Goal: Task Accomplishment & Management: Manage account settings

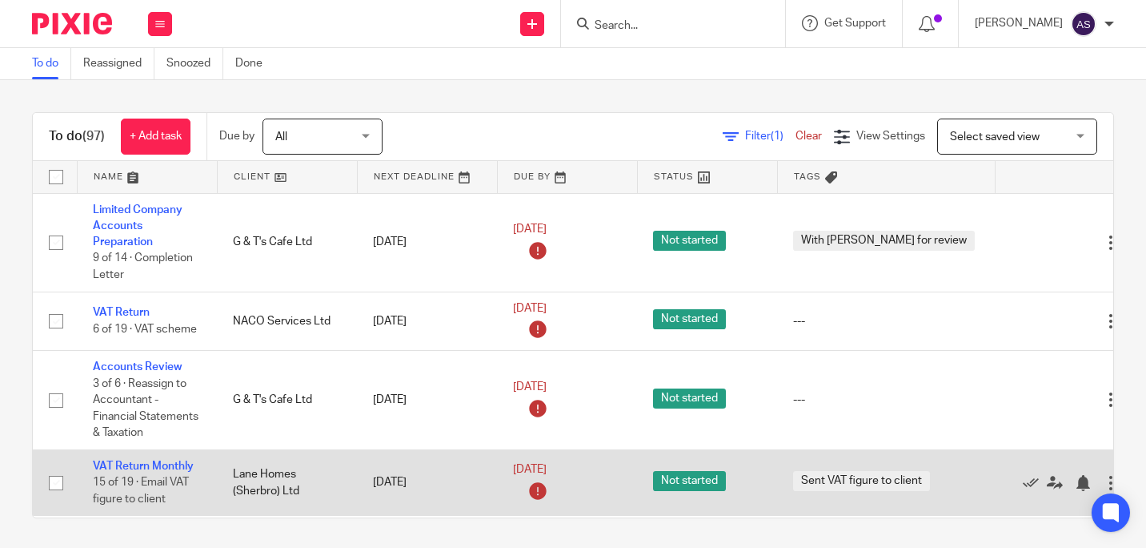
scroll to position [160, 0]
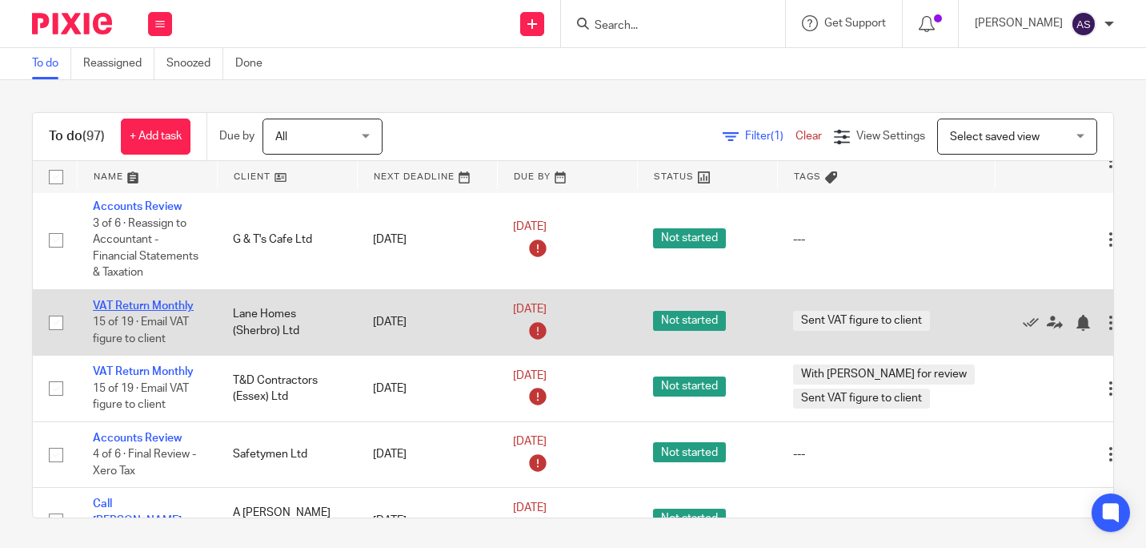
click at [140, 300] on link "VAT Return Monthly" at bounding box center [143, 305] width 101 height 11
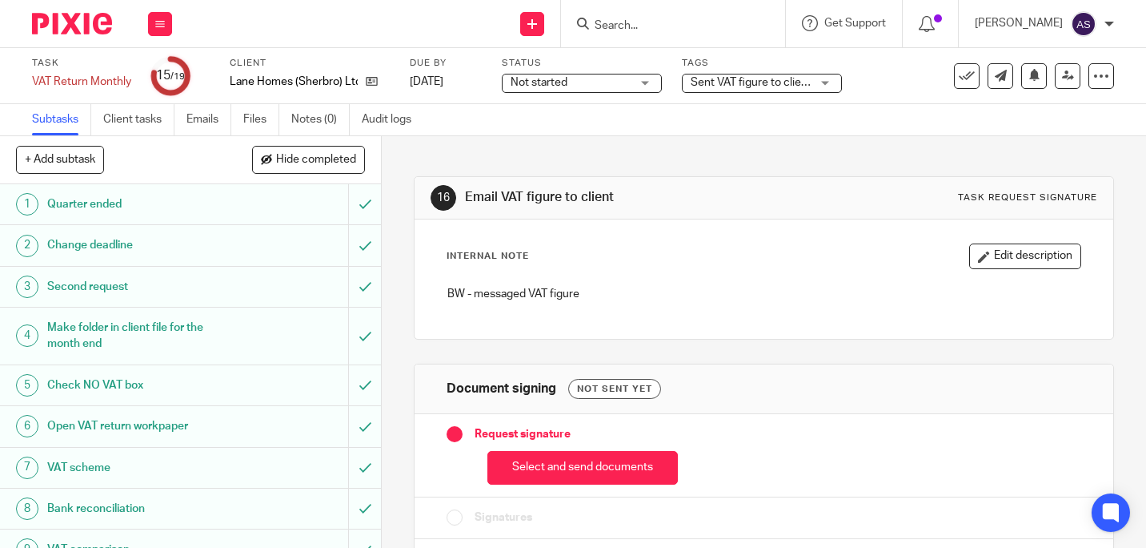
click at [745, 82] on span "Sent VAT figure to client" at bounding box center [751, 82] width 121 height 11
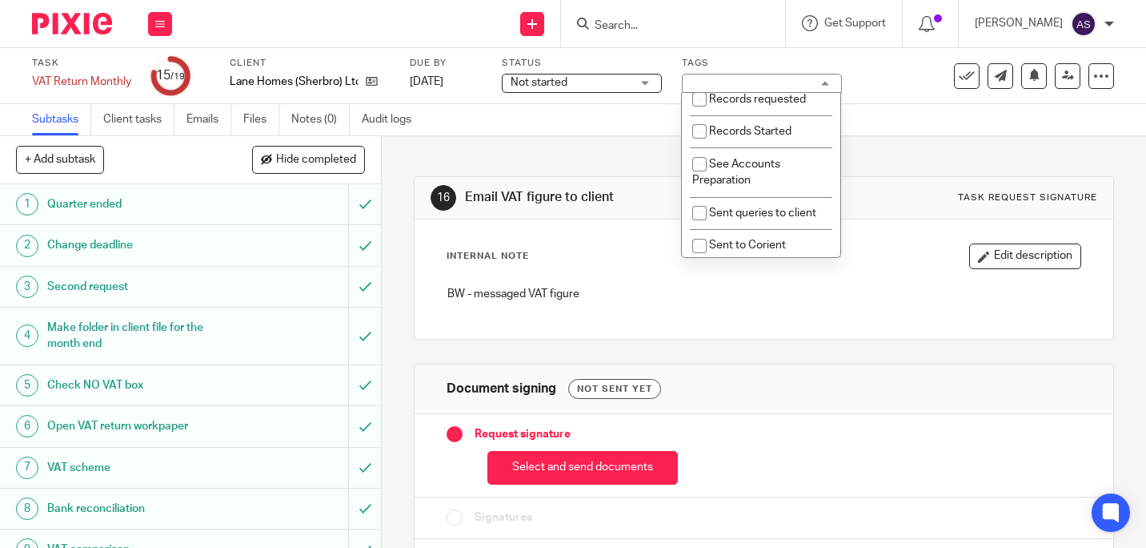
scroll to position [560, 0]
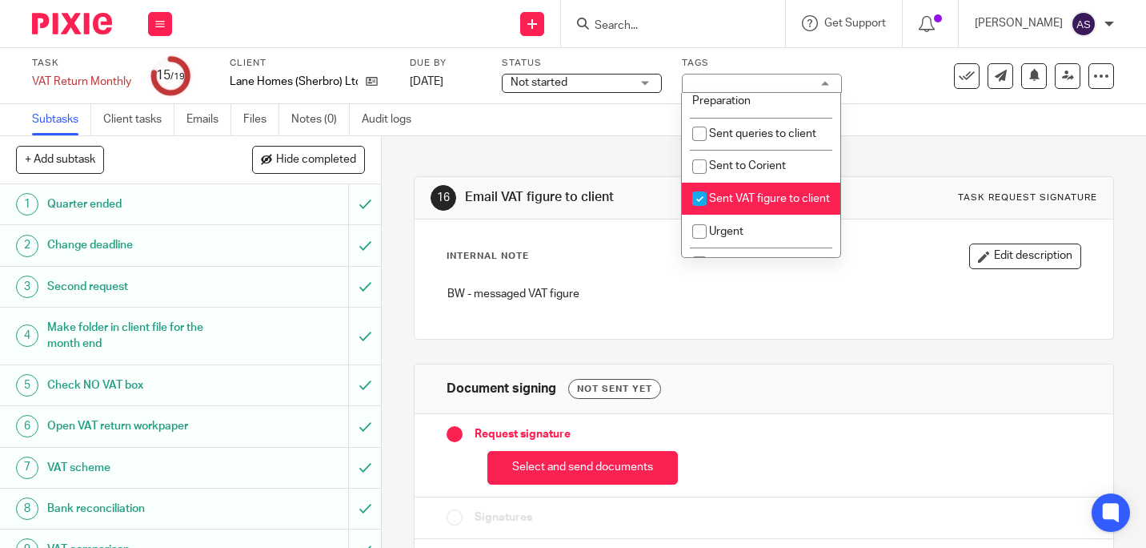
click at [700, 211] on input "checkbox" at bounding box center [699, 198] width 30 height 30
checkbox input "false"
click at [959, 73] on icon at bounding box center [967, 76] width 16 height 16
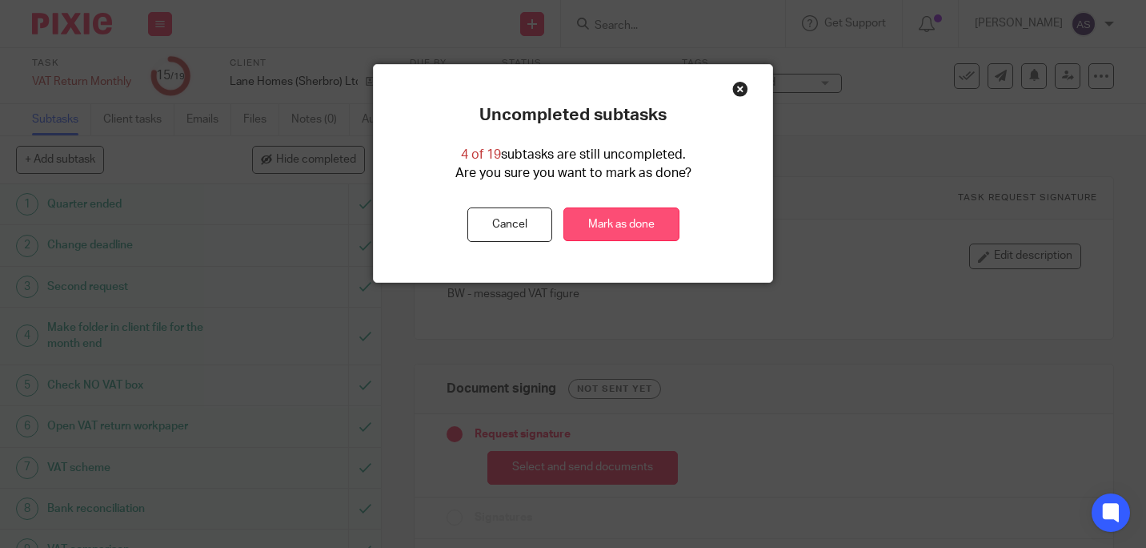
click at [610, 223] on link "Mark as done" at bounding box center [622, 224] width 116 height 34
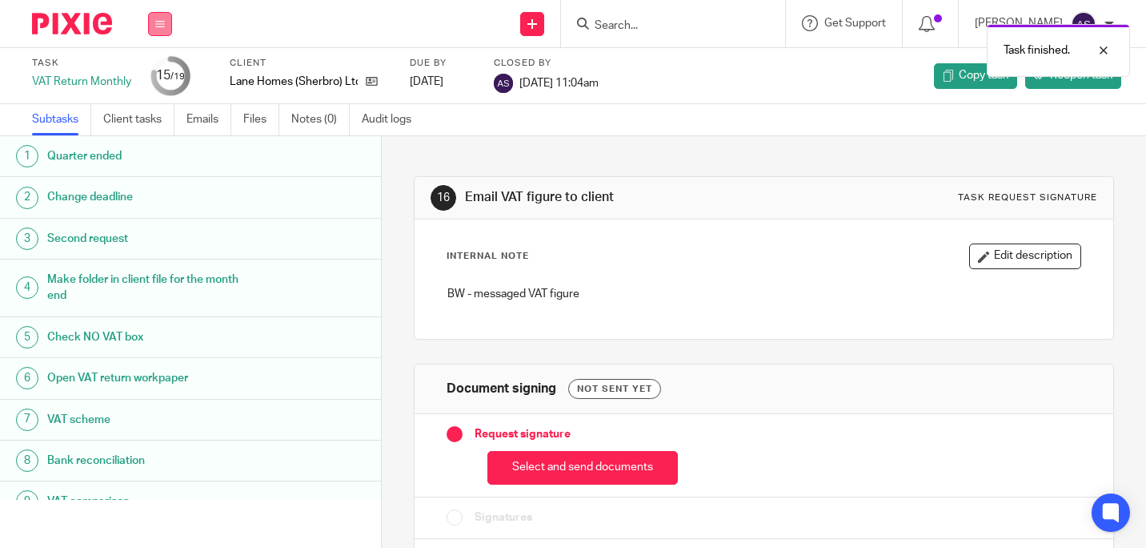
click at [166, 22] on button at bounding box center [160, 24] width 24 height 24
click at [153, 69] on li "Work" at bounding box center [159, 74] width 42 height 23
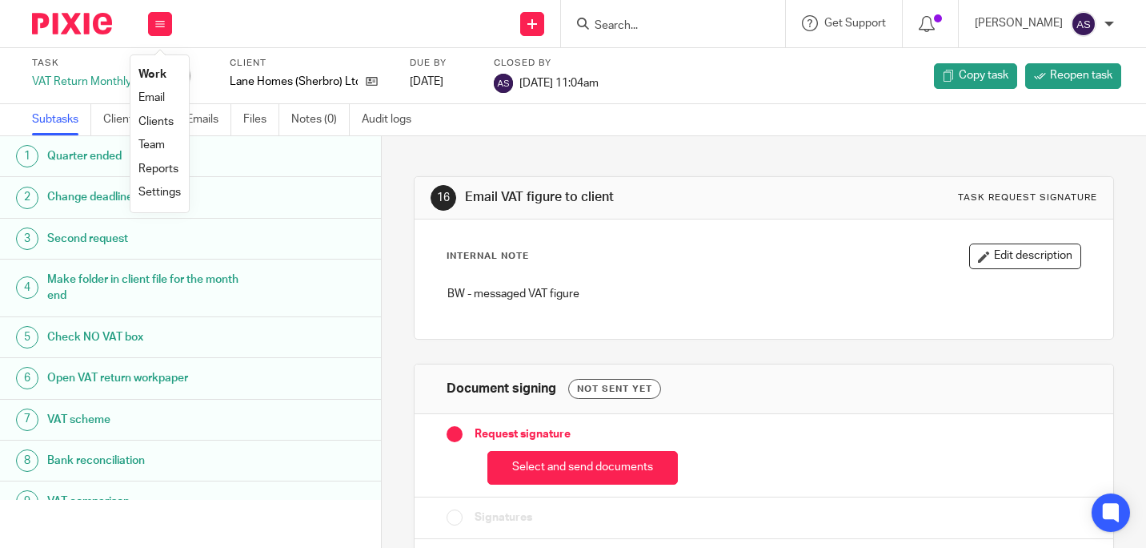
click at [152, 70] on link "Work" at bounding box center [152, 74] width 28 height 11
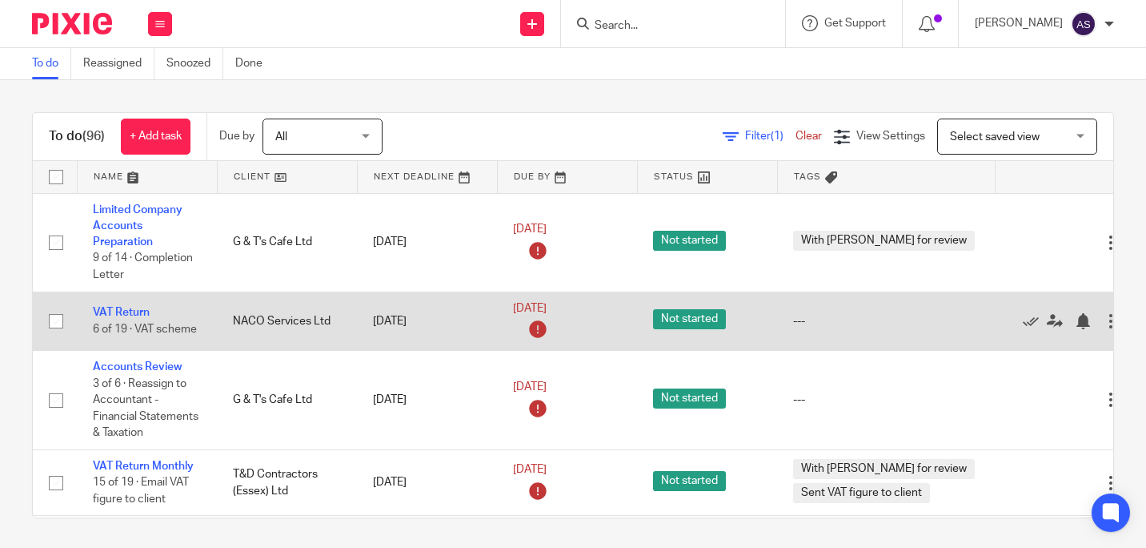
scroll to position [80, 0]
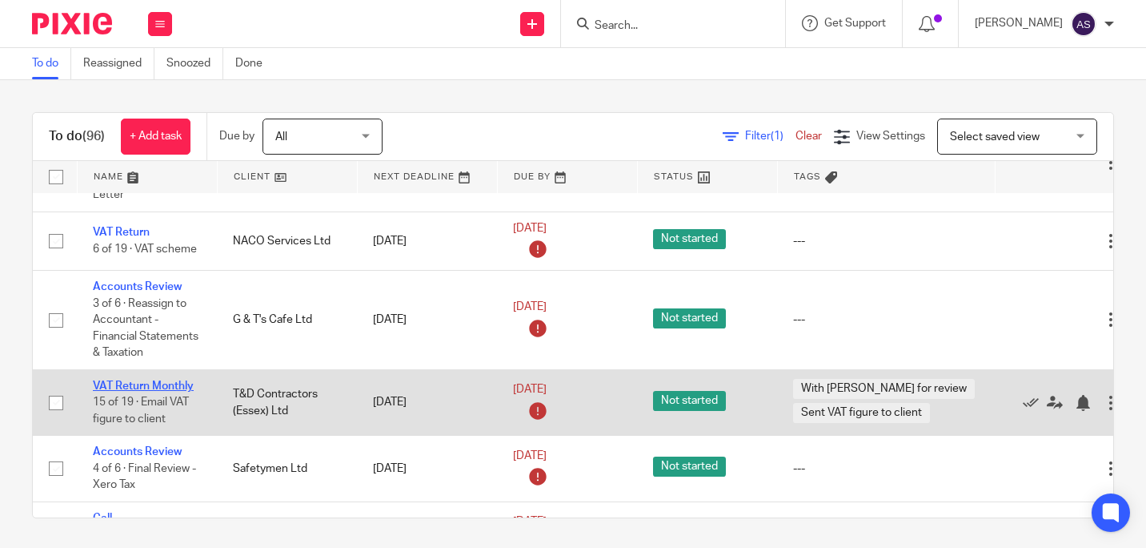
click at [142, 382] on link "VAT Return Monthly" at bounding box center [143, 385] width 101 height 11
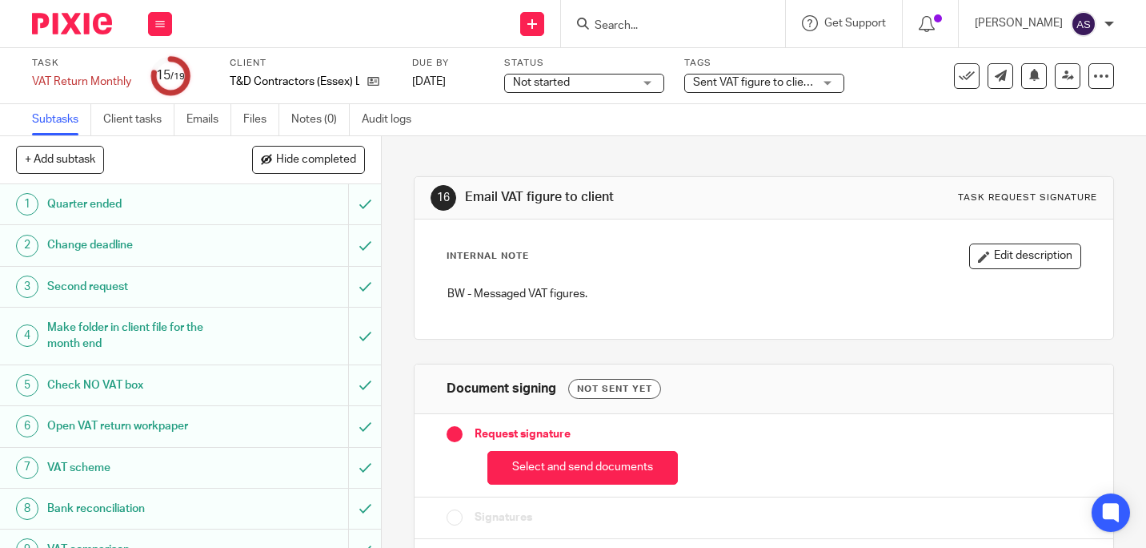
click at [826, 73] on div "Tags Sent VAT figure to client + 1 Accounts Complete Accounts Returned Awaiting…" at bounding box center [764, 76] width 160 height 38
click at [825, 77] on div "Sent VAT figure to client + 1" at bounding box center [764, 83] width 160 height 19
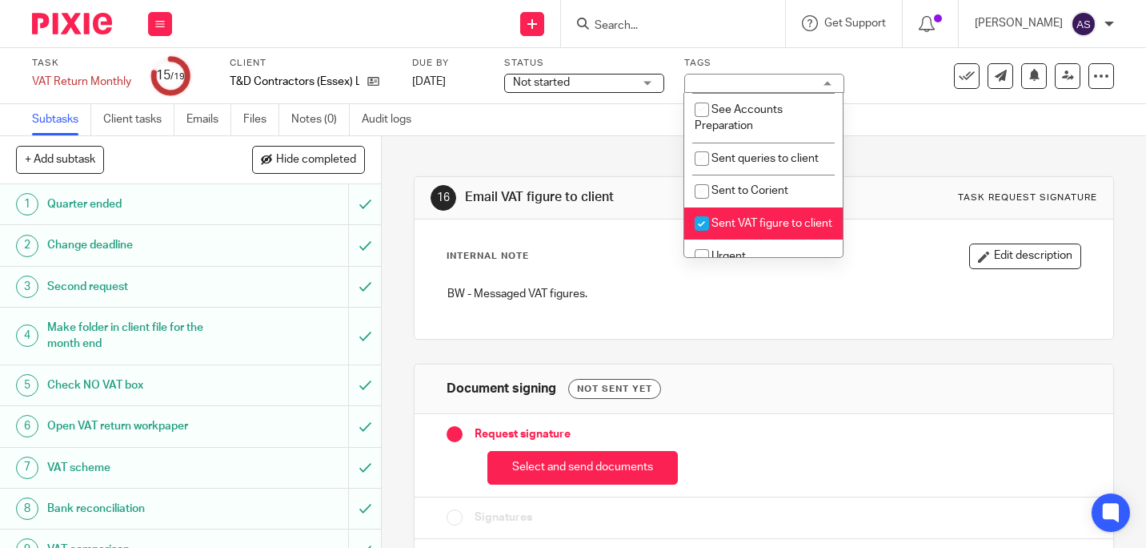
scroll to position [560, 0]
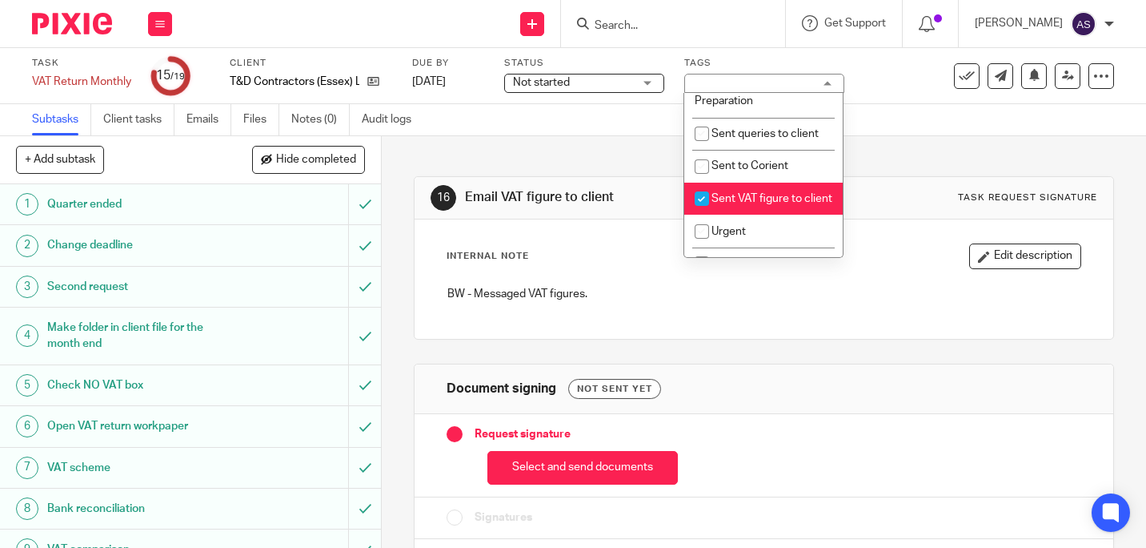
click at [700, 211] on input "checkbox" at bounding box center [702, 198] width 30 height 30
checkbox input "false"
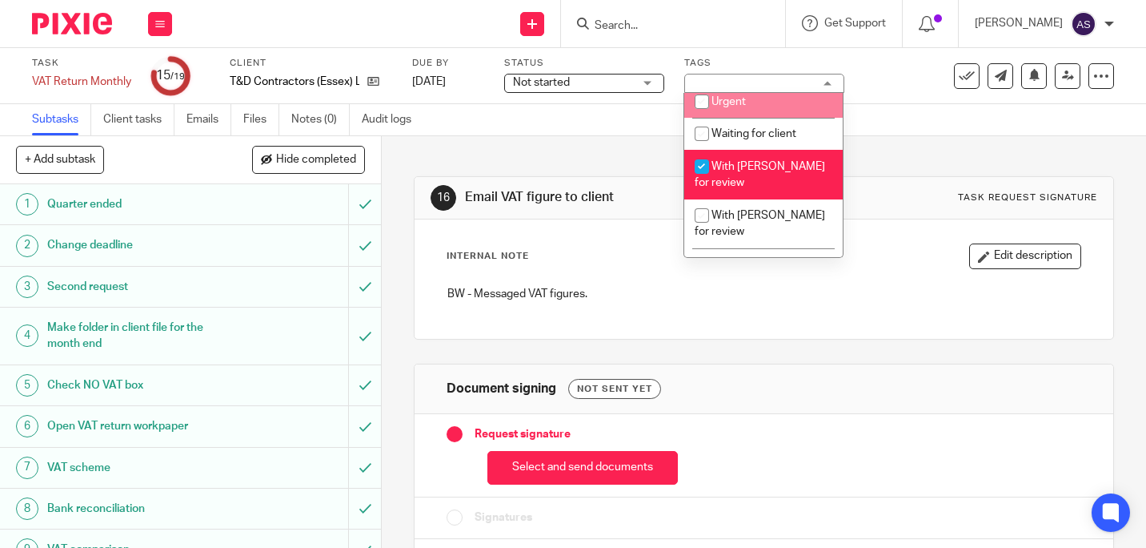
scroll to position [720, 0]
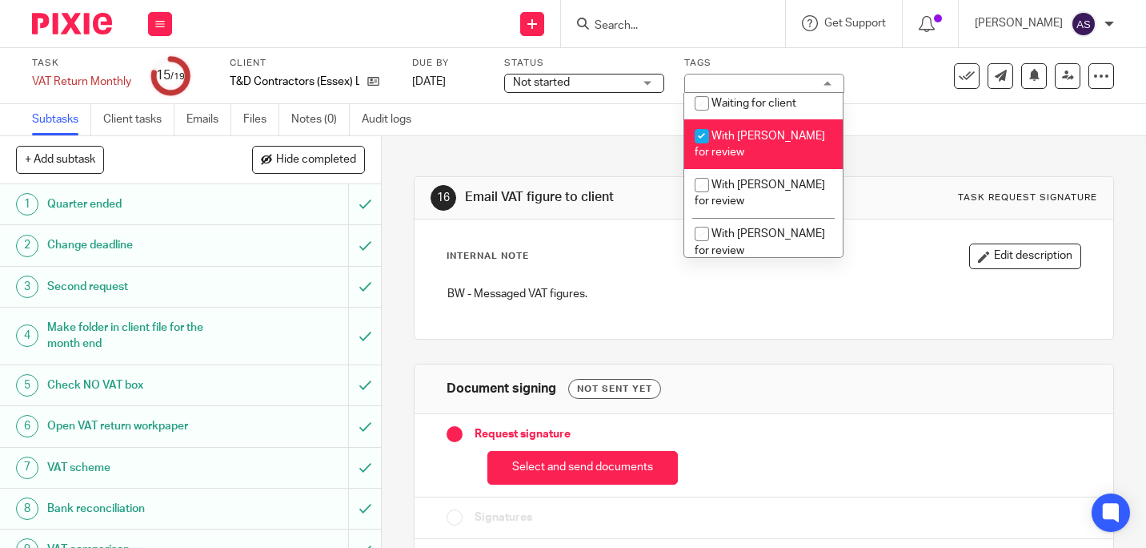
click at [708, 151] on input "checkbox" at bounding box center [702, 136] width 30 height 30
checkbox input "false"
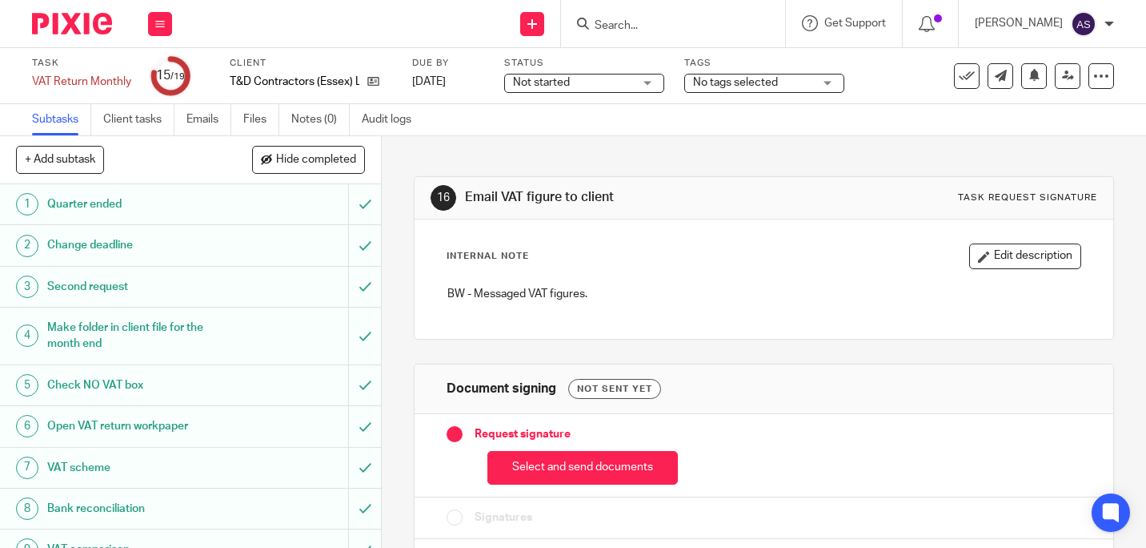
click at [950, 108] on div "Subtasks Client tasks Emails Files Notes (0) Audit logs" at bounding box center [573, 120] width 1146 height 32
click at [962, 78] on icon at bounding box center [967, 76] width 16 height 16
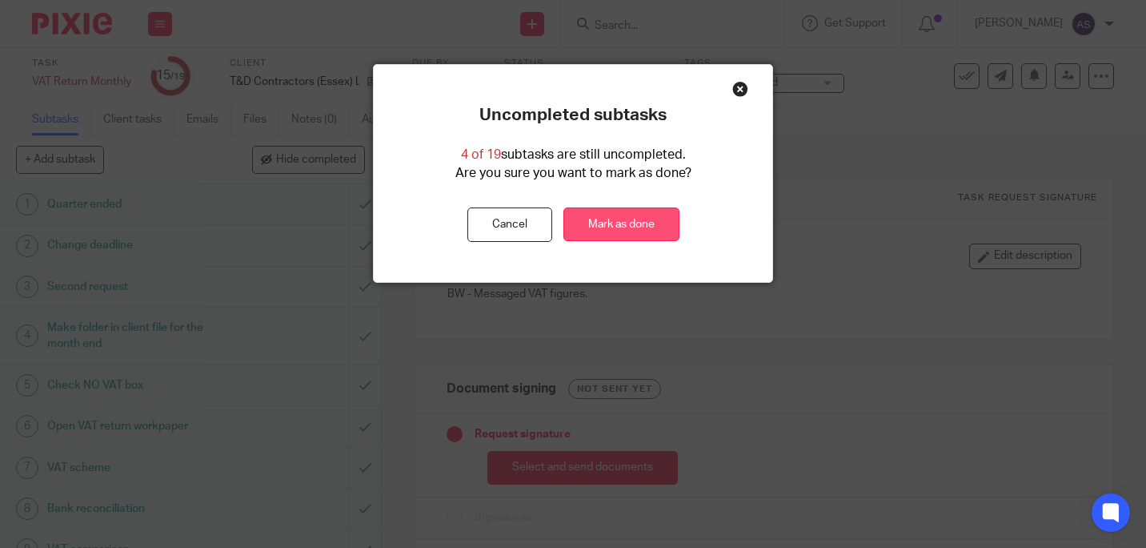
click at [610, 225] on link "Mark as done" at bounding box center [622, 224] width 116 height 34
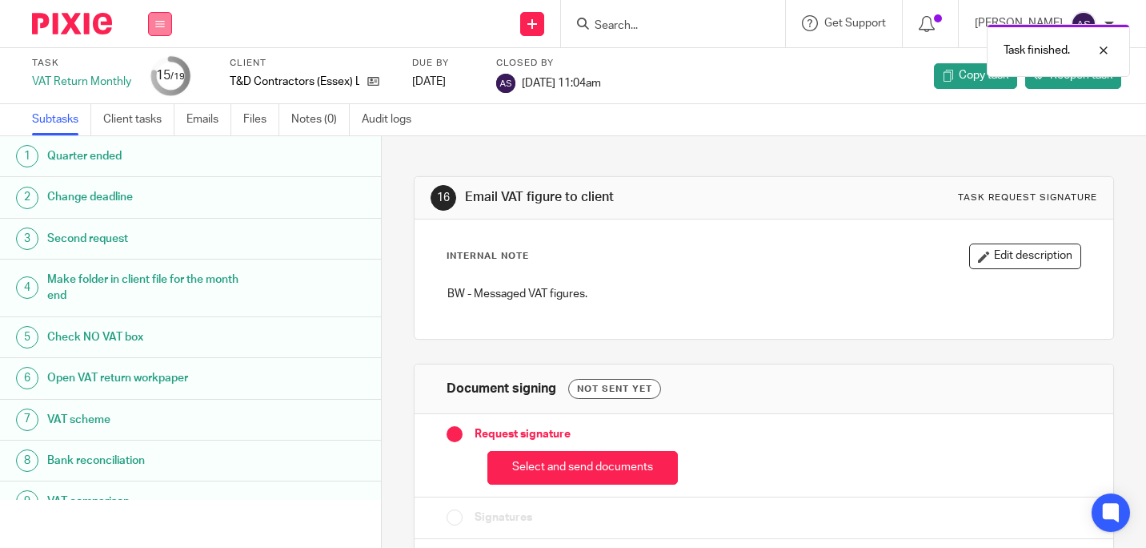
click at [169, 23] on button at bounding box center [160, 24] width 24 height 24
click at [160, 74] on link "Work" at bounding box center [152, 74] width 28 height 11
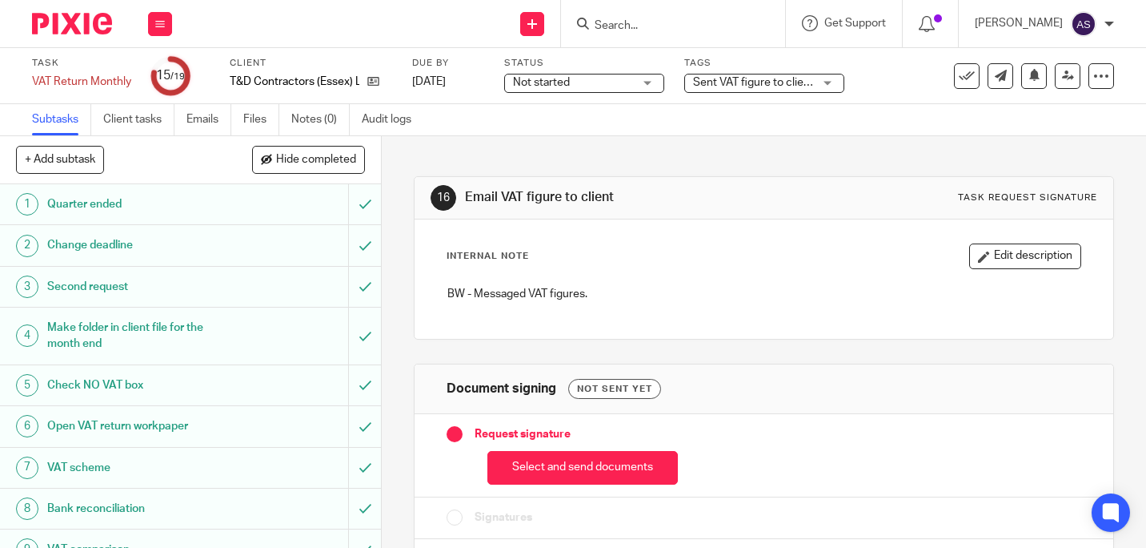
scroll to position [467, 0]
